Goal: Communication & Community: Participate in discussion

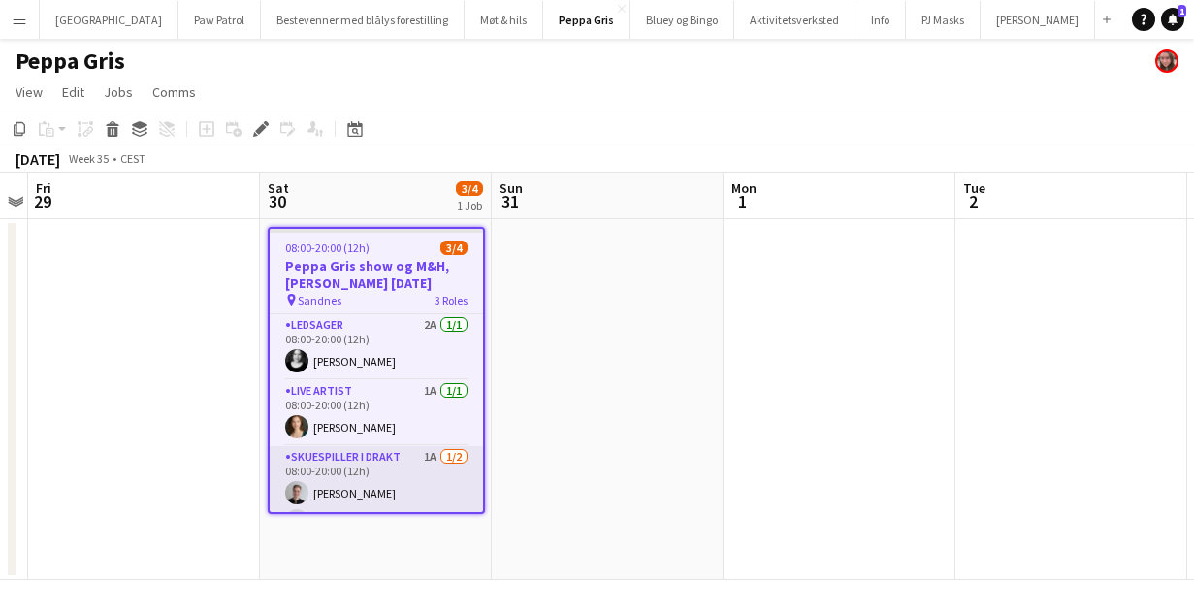
scroll to position [5, 0]
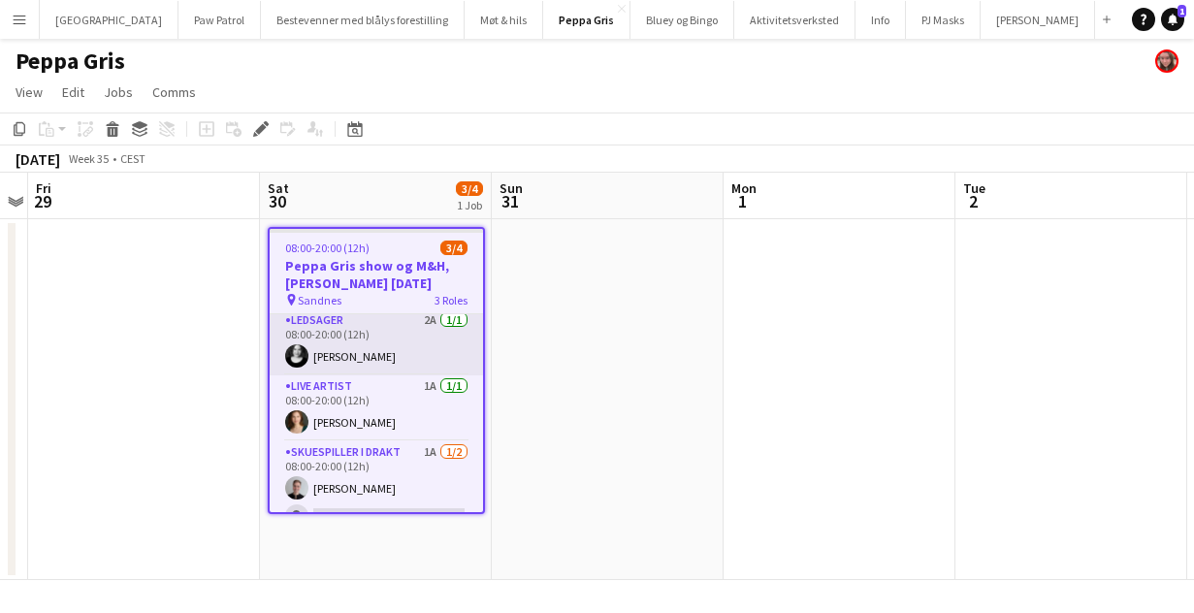
click at [377, 350] on app-card-role "Ledsager 2A 1/1 08:00-20:00 (12h) Kjersti Lotta Knotten" at bounding box center [376, 342] width 213 height 66
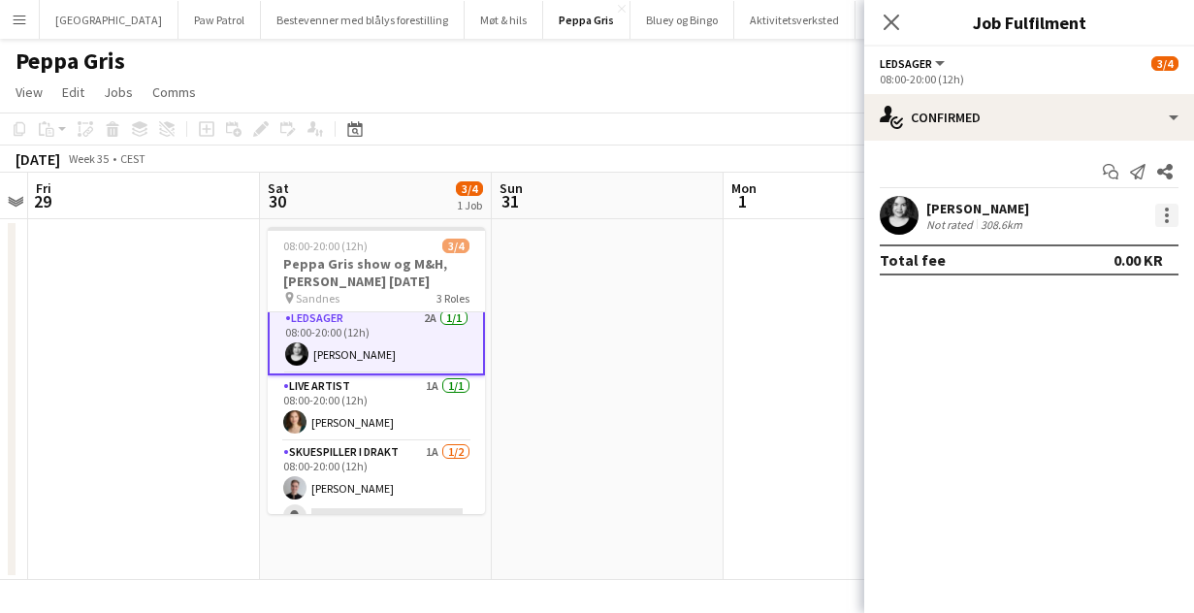
click at [1167, 212] on div at bounding box center [1166, 215] width 23 height 23
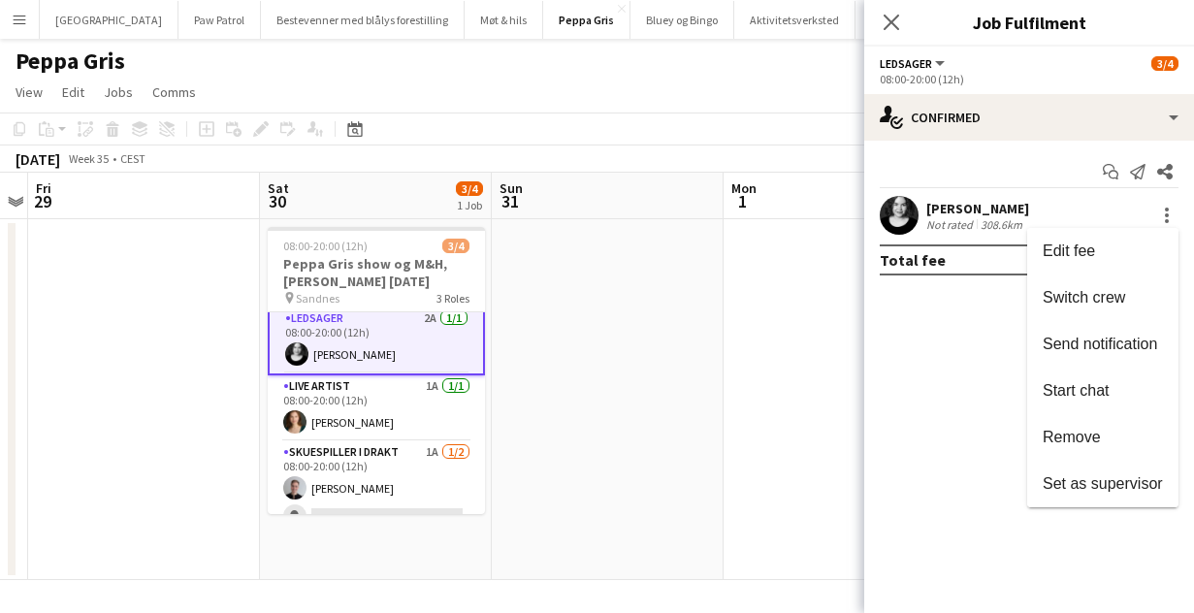
click at [895, 23] on div at bounding box center [597, 306] width 1194 height 613
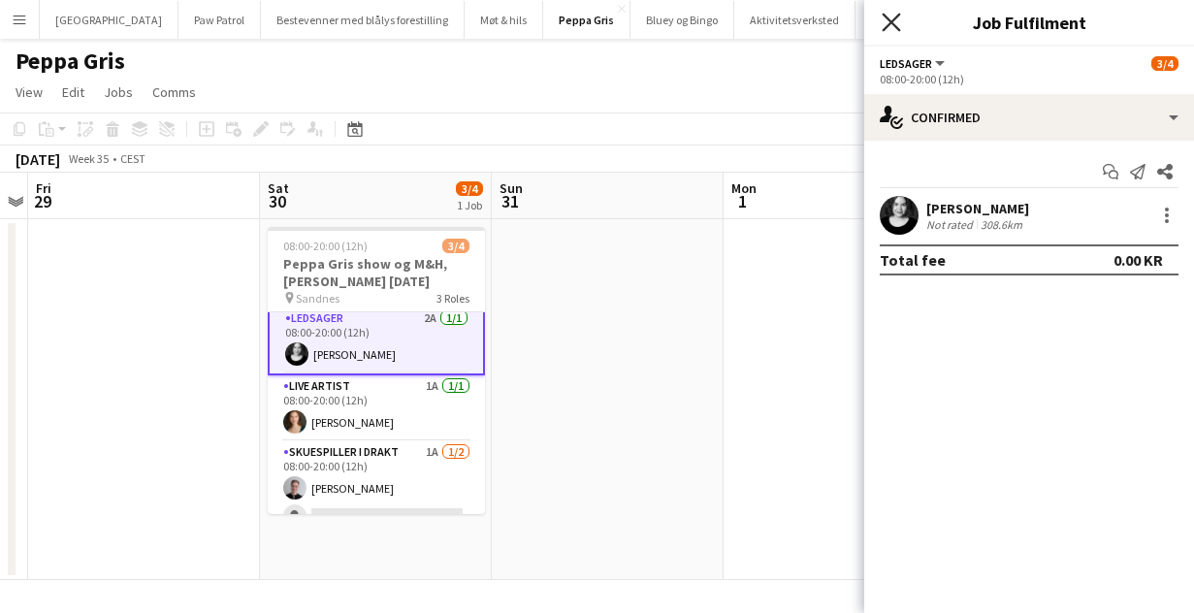
click at [891, 20] on icon "Close pop-in" at bounding box center [891, 22] width 18 height 18
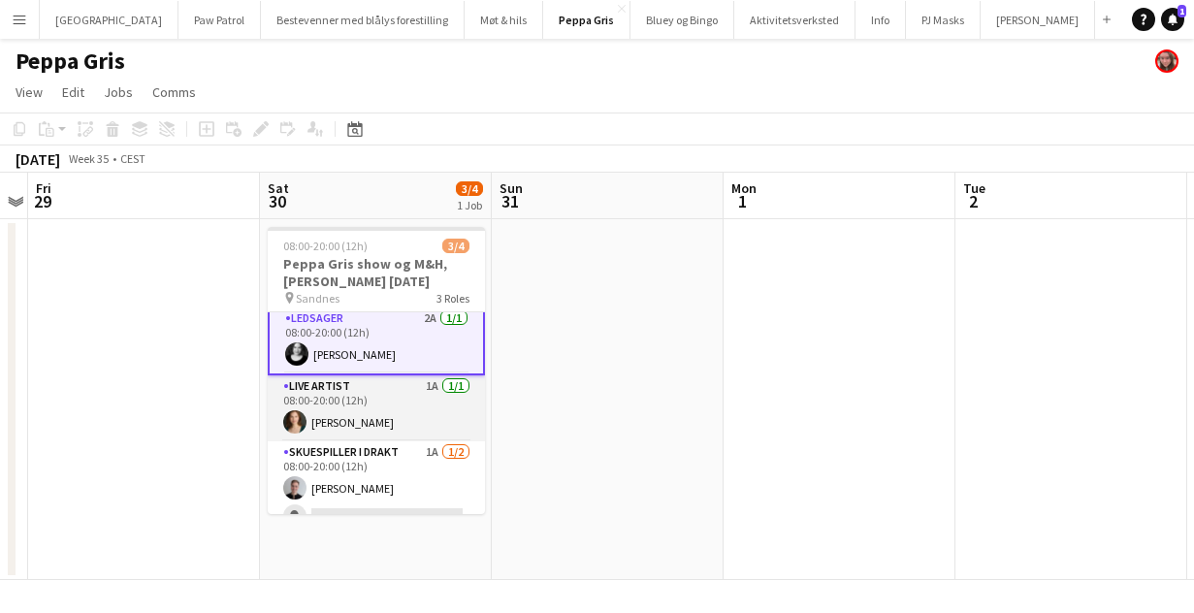
scroll to position [28, 0]
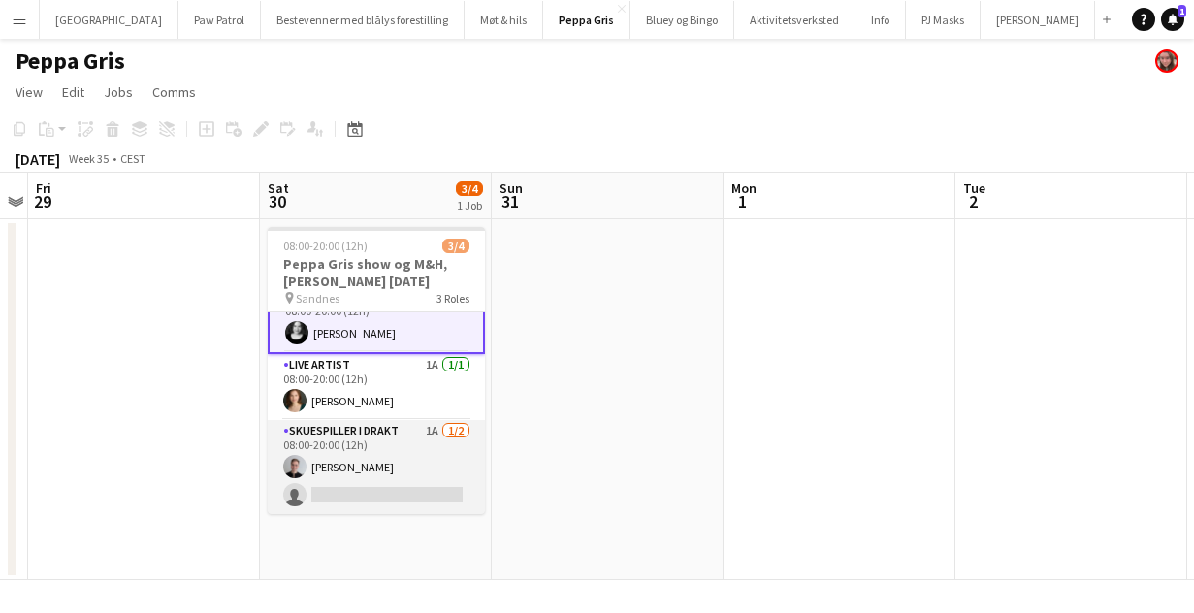
click at [371, 470] on app-card-role "Skuespiller i drakt 1A 1/2 08:00-20:00 (12h) Simon Engeset Løfoll single-neutra…" at bounding box center [376, 467] width 217 height 94
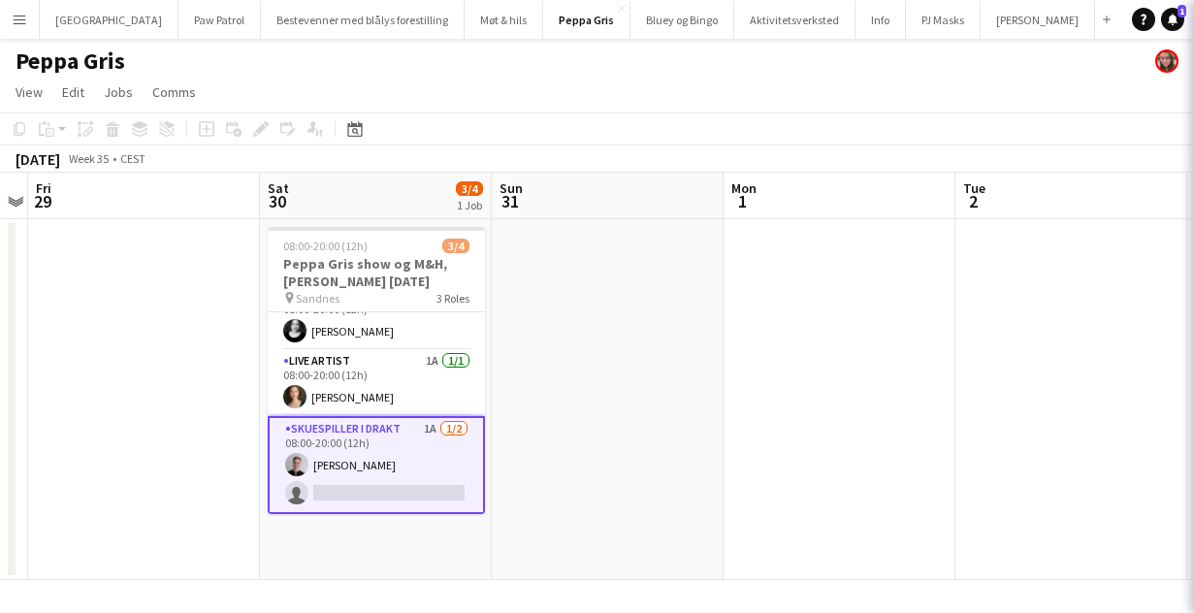
scroll to position [26, 0]
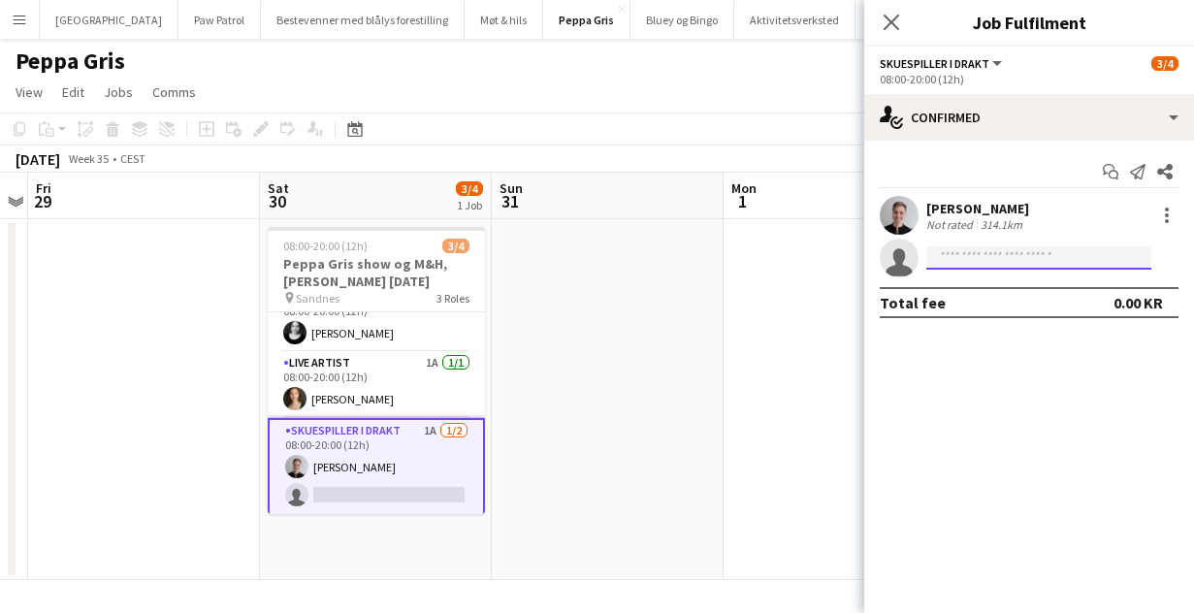
click at [970, 264] on input at bounding box center [1038, 257] width 225 height 23
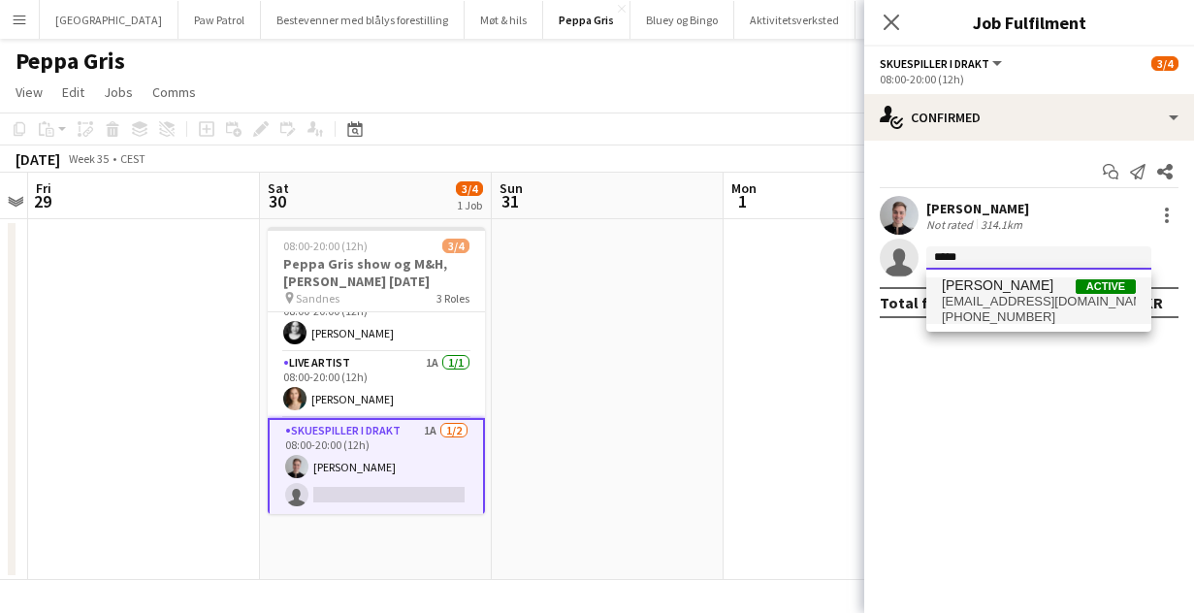
type input "*****"
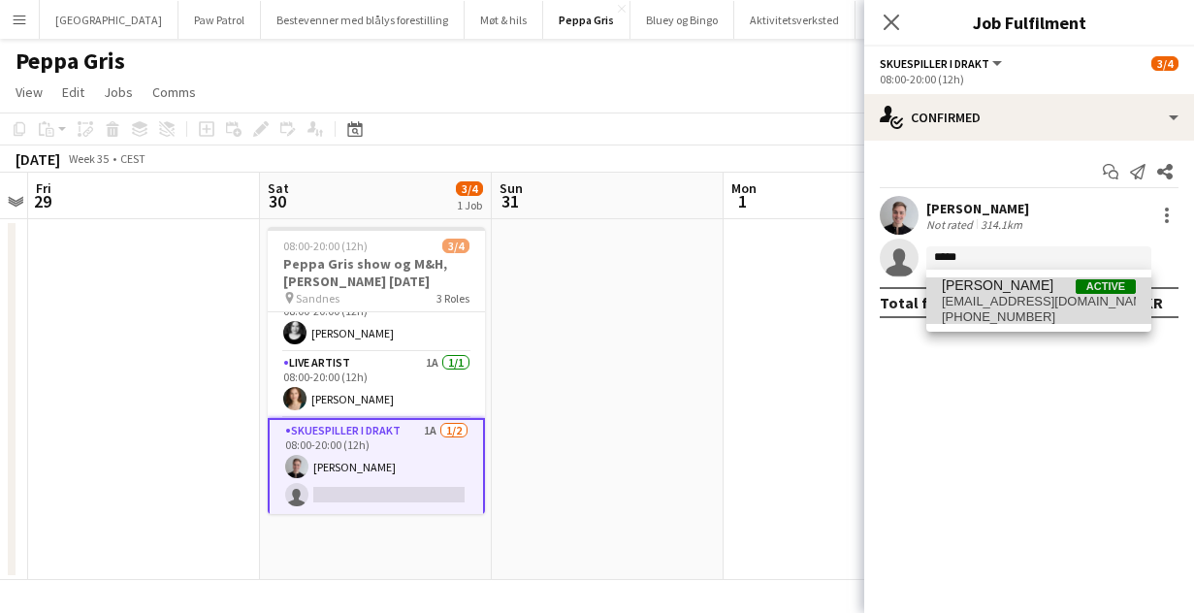
click at [1023, 305] on span "lysholm99@gmail.com" at bounding box center [1039, 302] width 194 height 16
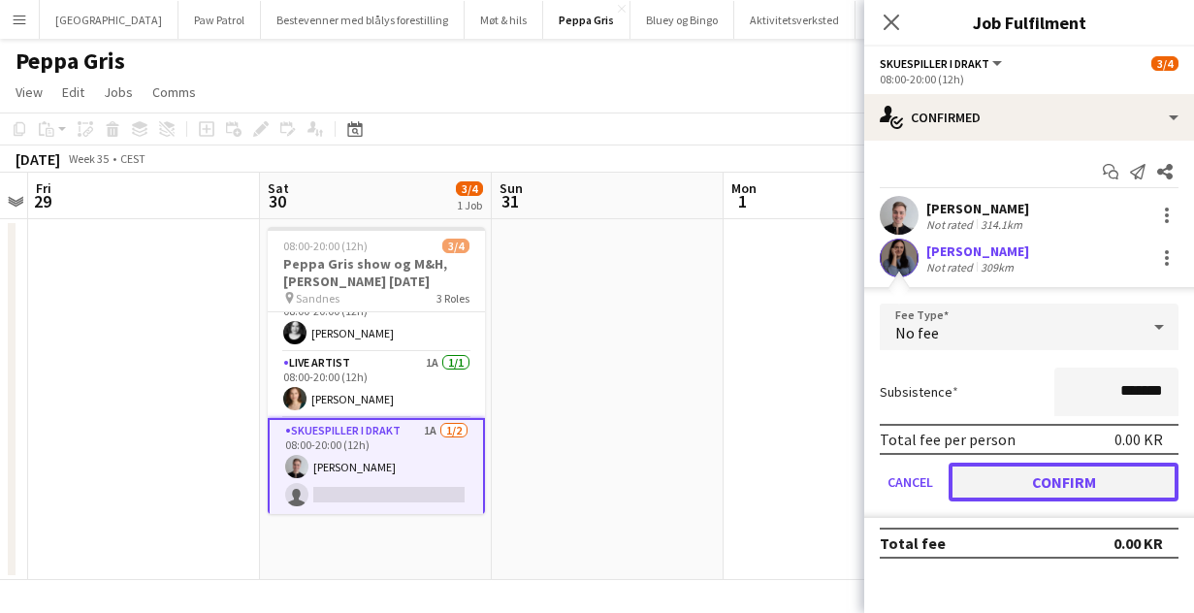
click at [1041, 482] on button "Confirm" at bounding box center [1063, 482] width 230 height 39
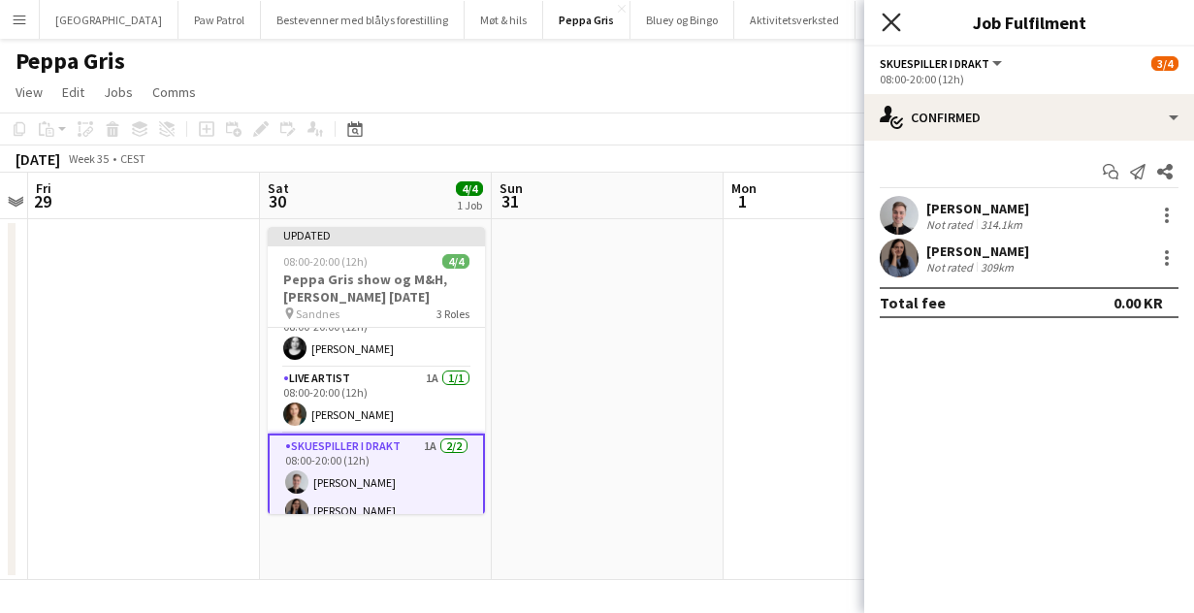
click at [896, 18] on icon "Close pop-in" at bounding box center [891, 22] width 18 height 18
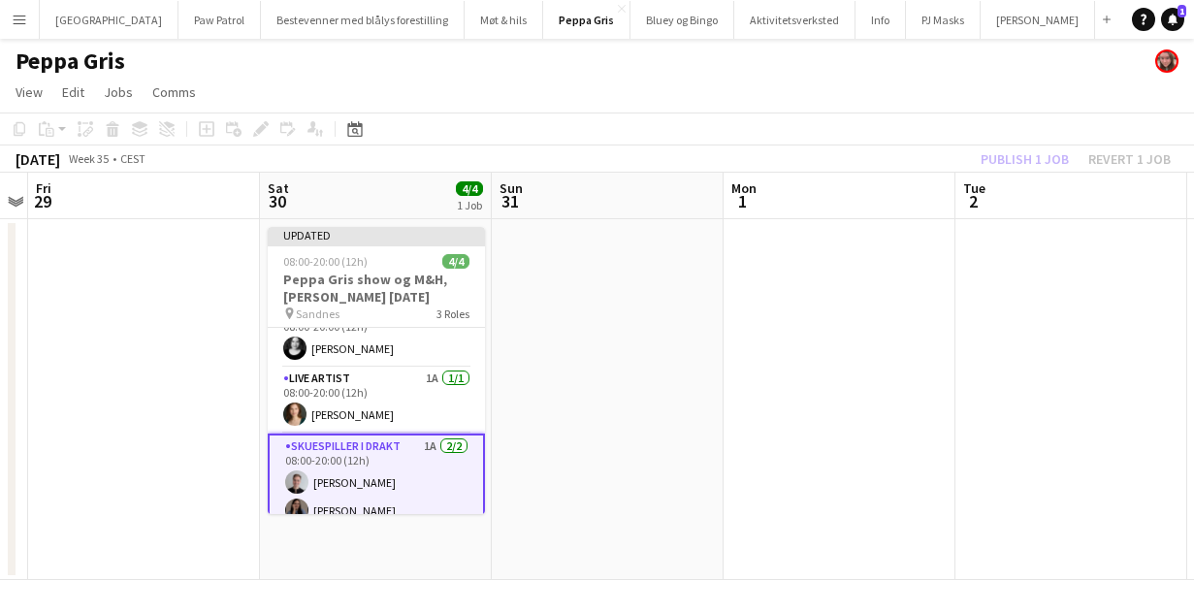
click at [1022, 155] on div "Publish 1 job Revert 1 job" at bounding box center [1075, 158] width 237 height 25
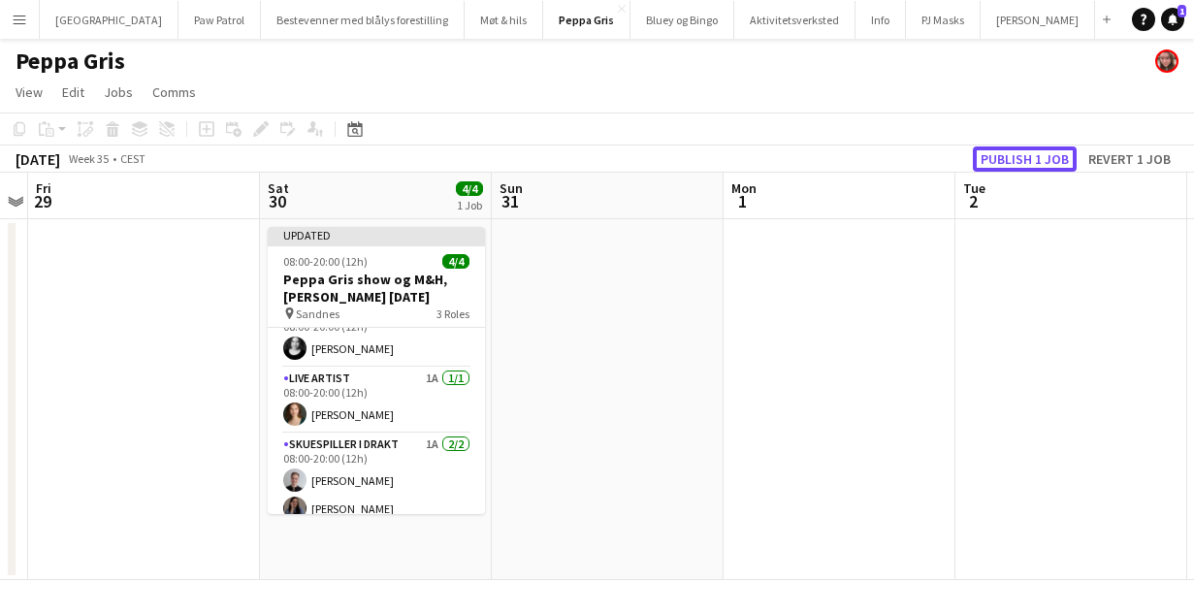
click at [1022, 155] on button "Publish 1 job" at bounding box center [1025, 158] width 104 height 25
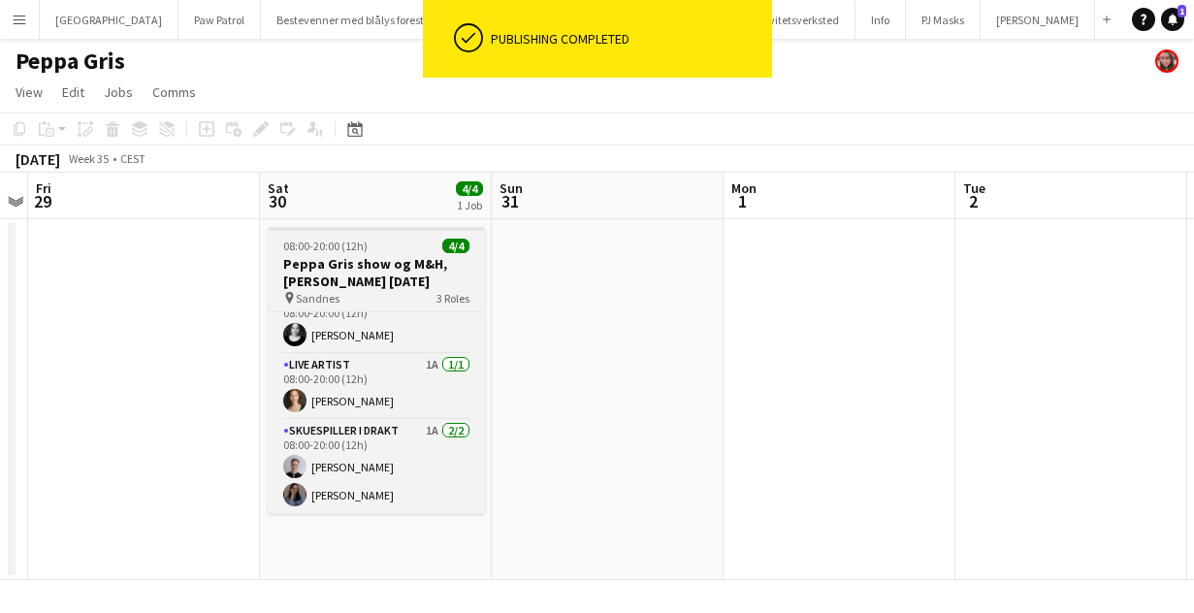
click at [356, 273] on h3 "Peppa Gris show og M&H, Sandnes lørdag 30. august" at bounding box center [376, 272] width 217 height 35
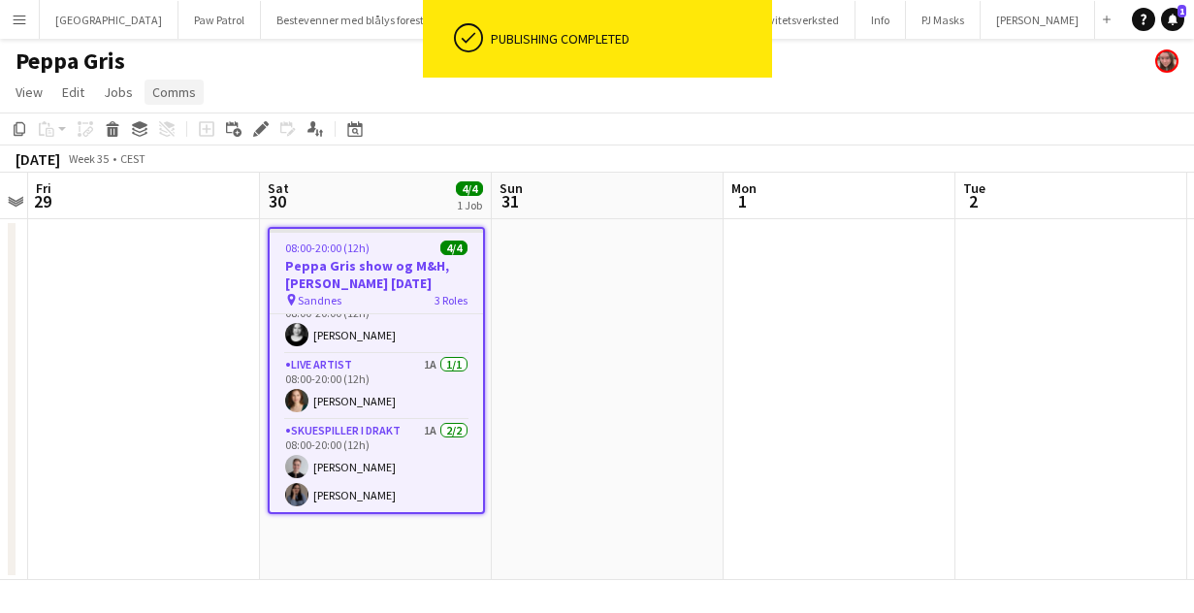
click at [164, 104] on link "Comms" at bounding box center [174, 92] width 59 height 25
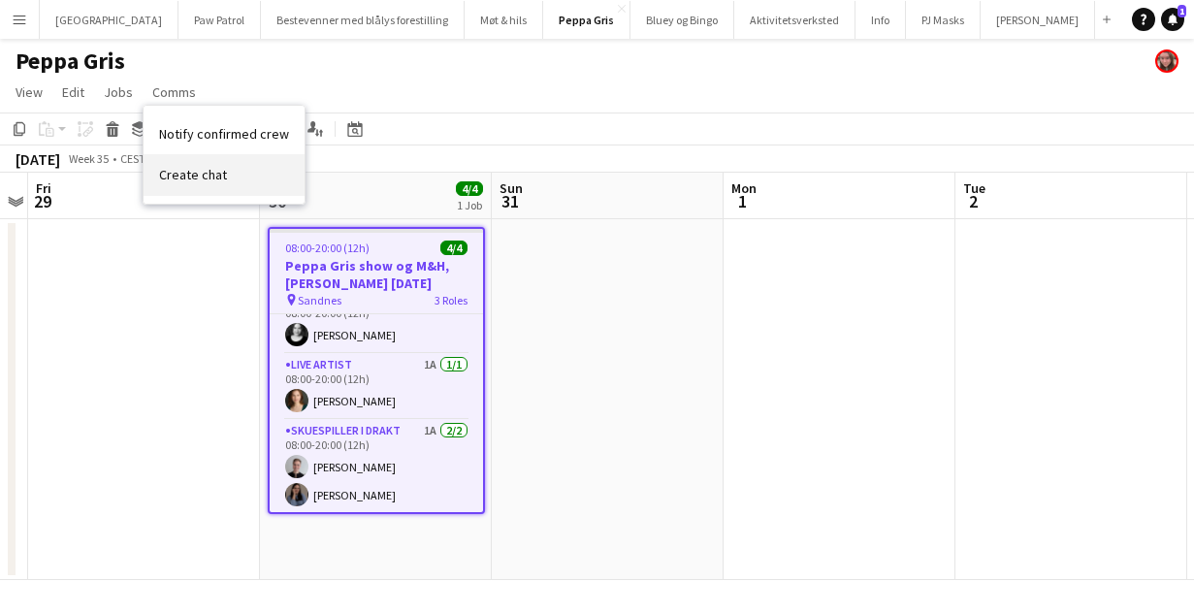
click at [183, 171] on span "Create chat" at bounding box center [193, 174] width 68 height 17
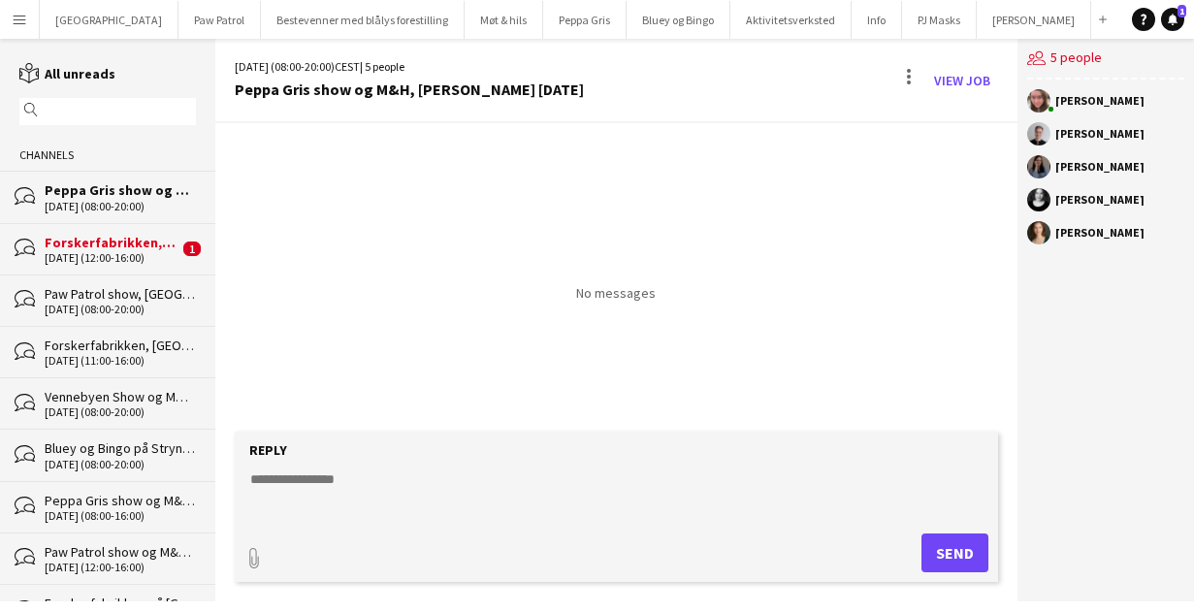
click at [356, 488] on textarea at bounding box center [620, 494] width 745 height 50
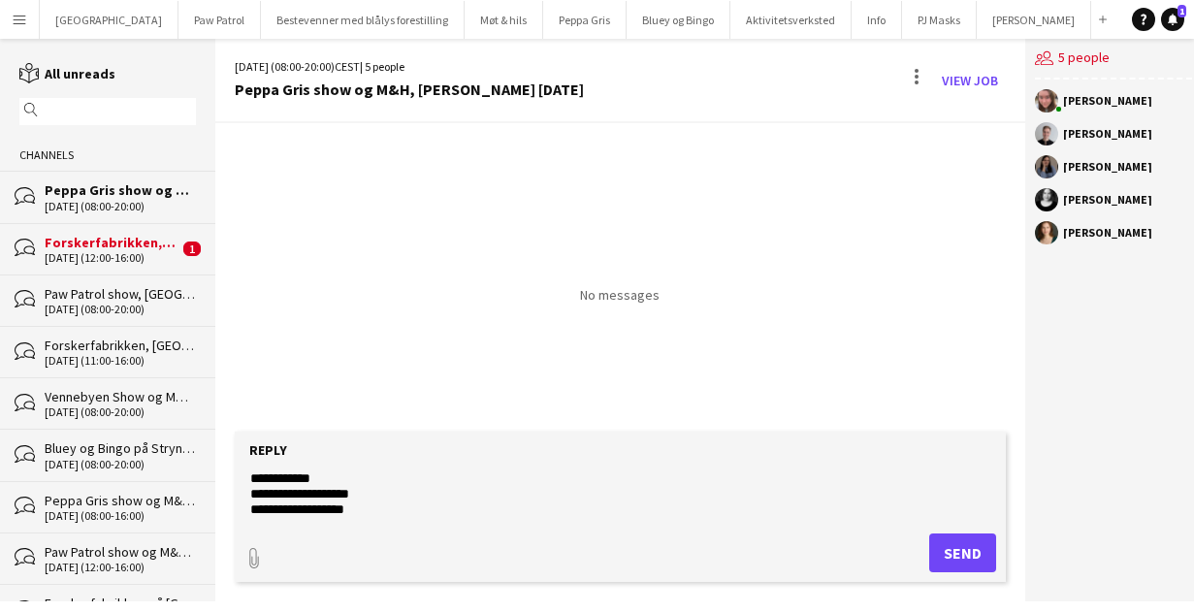
scroll to position [77, 0]
type textarea "**********"
click at [957, 542] on button "Send" at bounding box center [962, 552] width 67 height 39
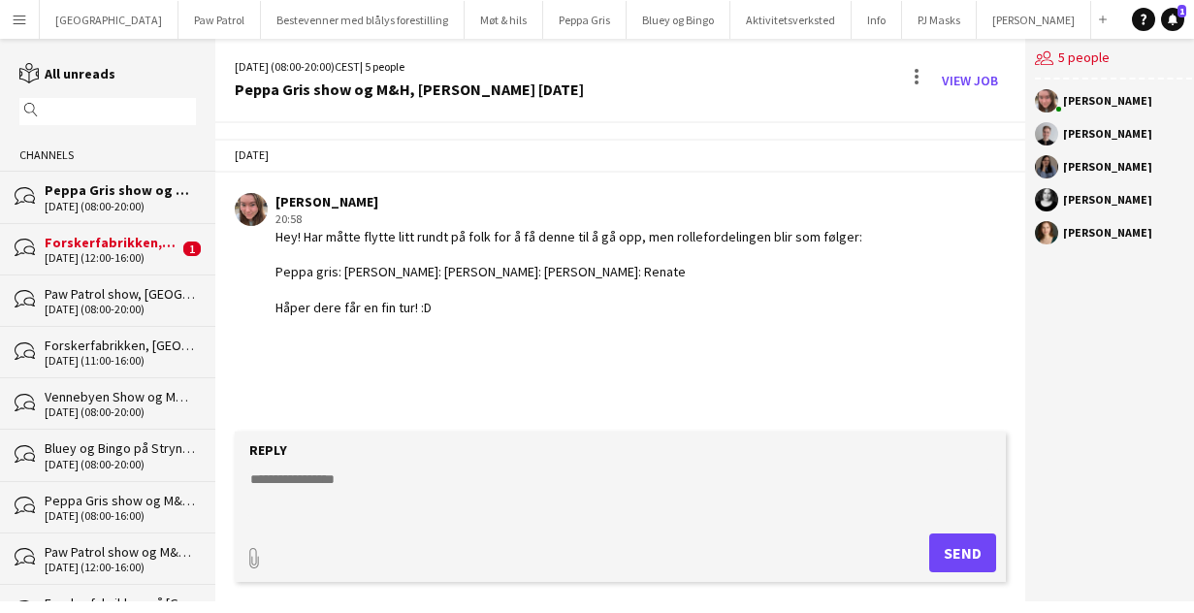
click at [138, 243] on div "Forskerfabrikken, [GEOGRAPHIC_DATA], [DATE]" at bounding box center [112, 242] width 134 height 17
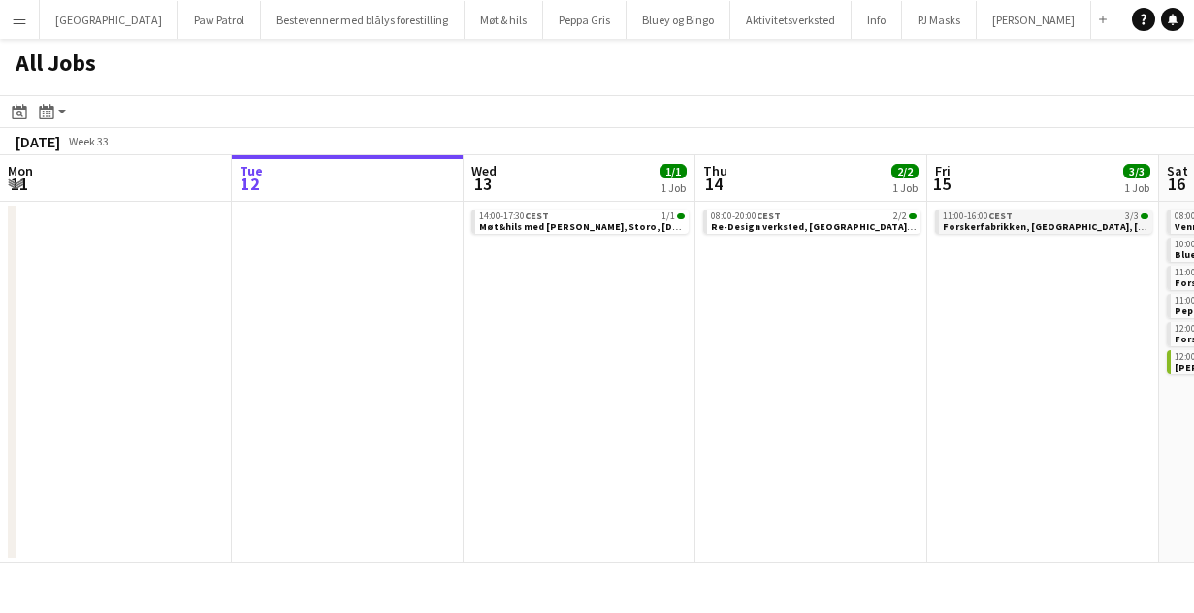
scroll to position [0, 819]
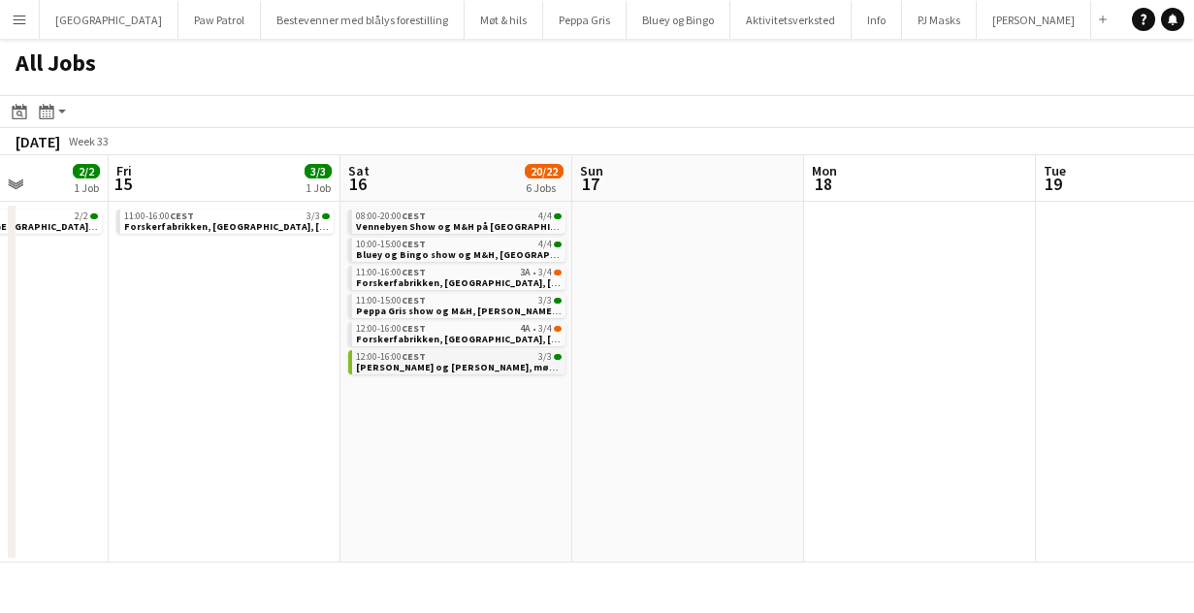
click at [388, 368] on span "[PERSON_NAME] og [PERSON_NAME], møt&hils på [GEOGRAPHIC_DATA], [DATE]" at bounding box center [541, 367] width 370 height 13
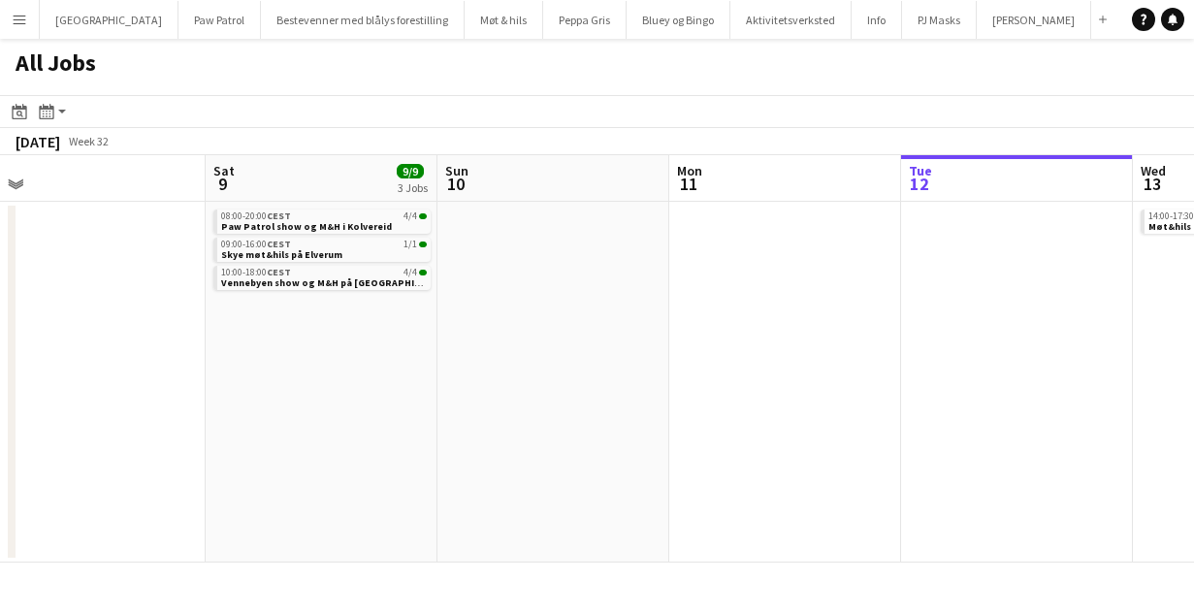
scroll to position [0, 725]
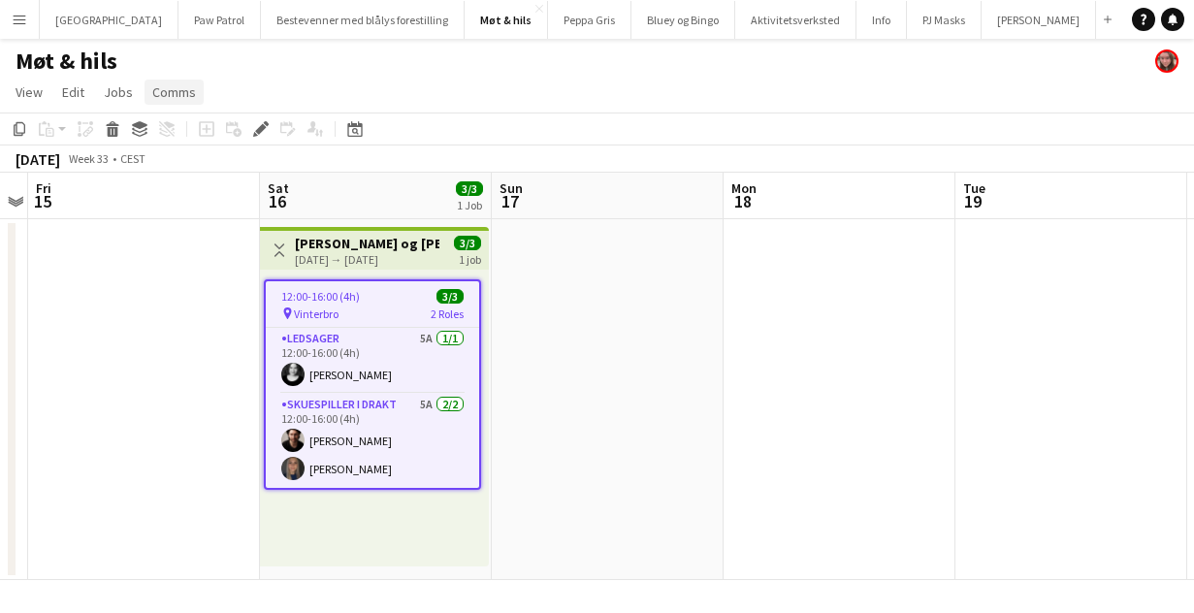
click at [182, 98] on span "Comms" at bounding box center [174, 91] width 44 height 17
click at [204, 174] on span "Create chat" at bounding box center [193, 174] width 68 height 17
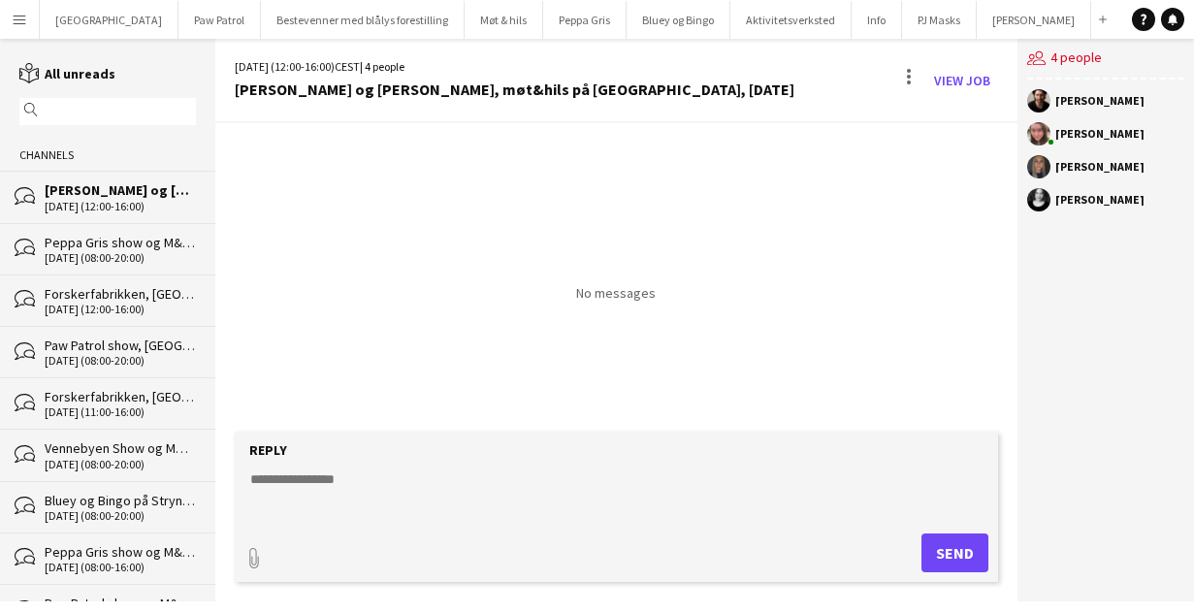
click at [447, 486] on textarea at bounding box center [620, 494] width 745 height 50
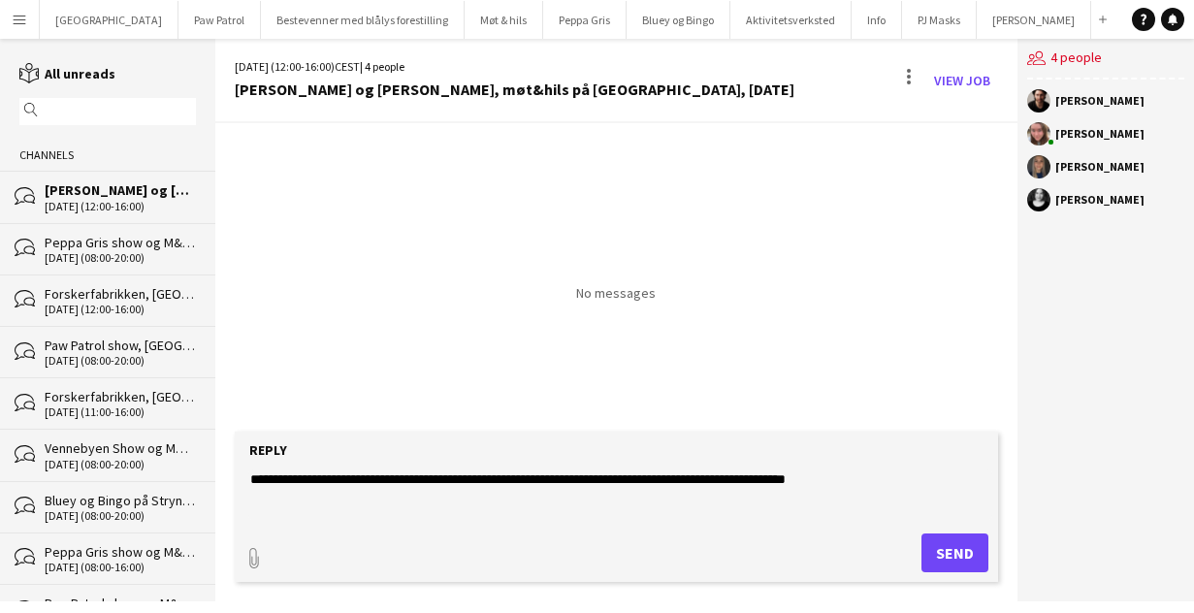
type textarea "**********"
click at [969, 553] on button "Send" at bounding box center [954, 552] width 67 height 39
